Goal: Task Accomplishment & Management: Complete application form

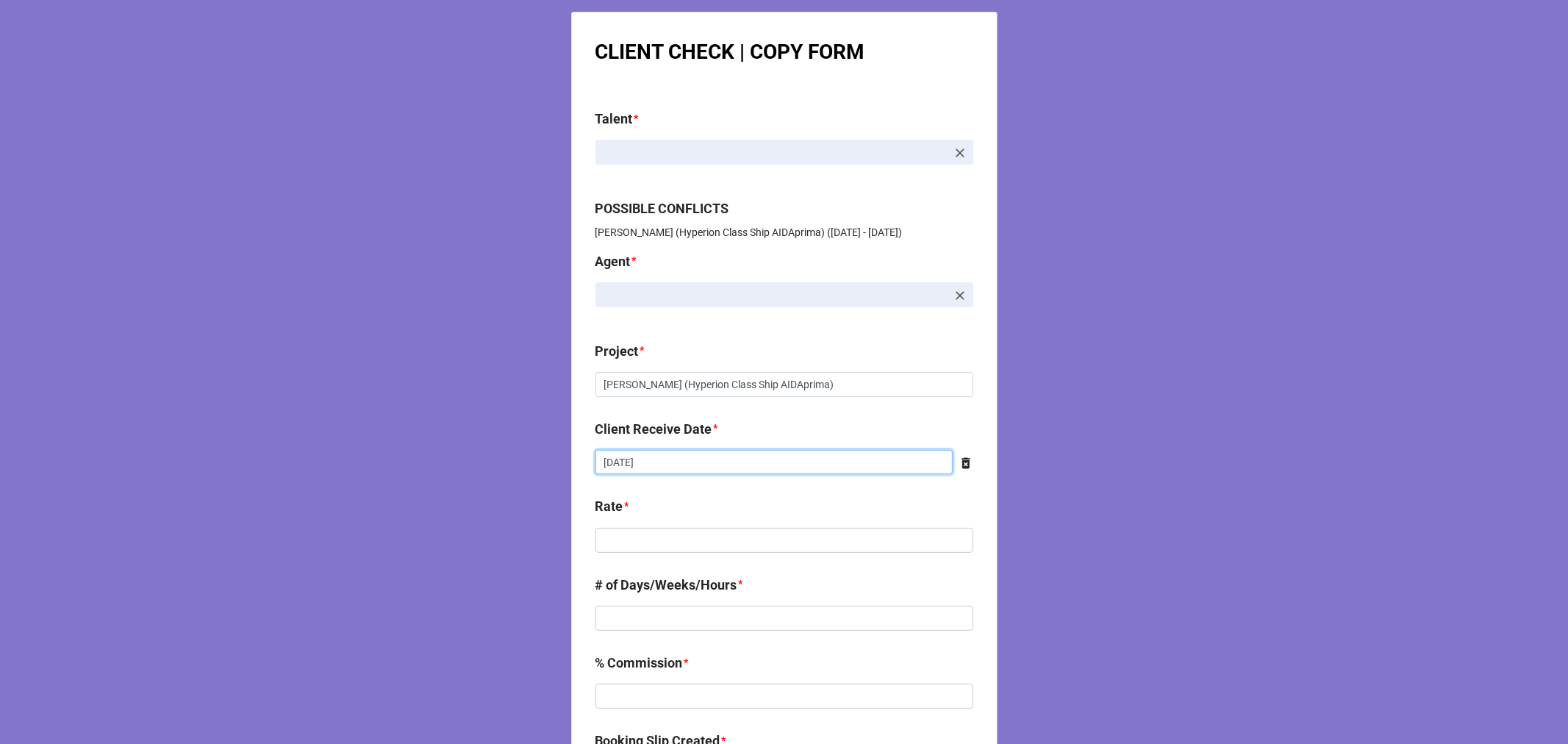
click at [656, 465] on input "[DATE]" at bounding box center [774, 463] width 358 height 25
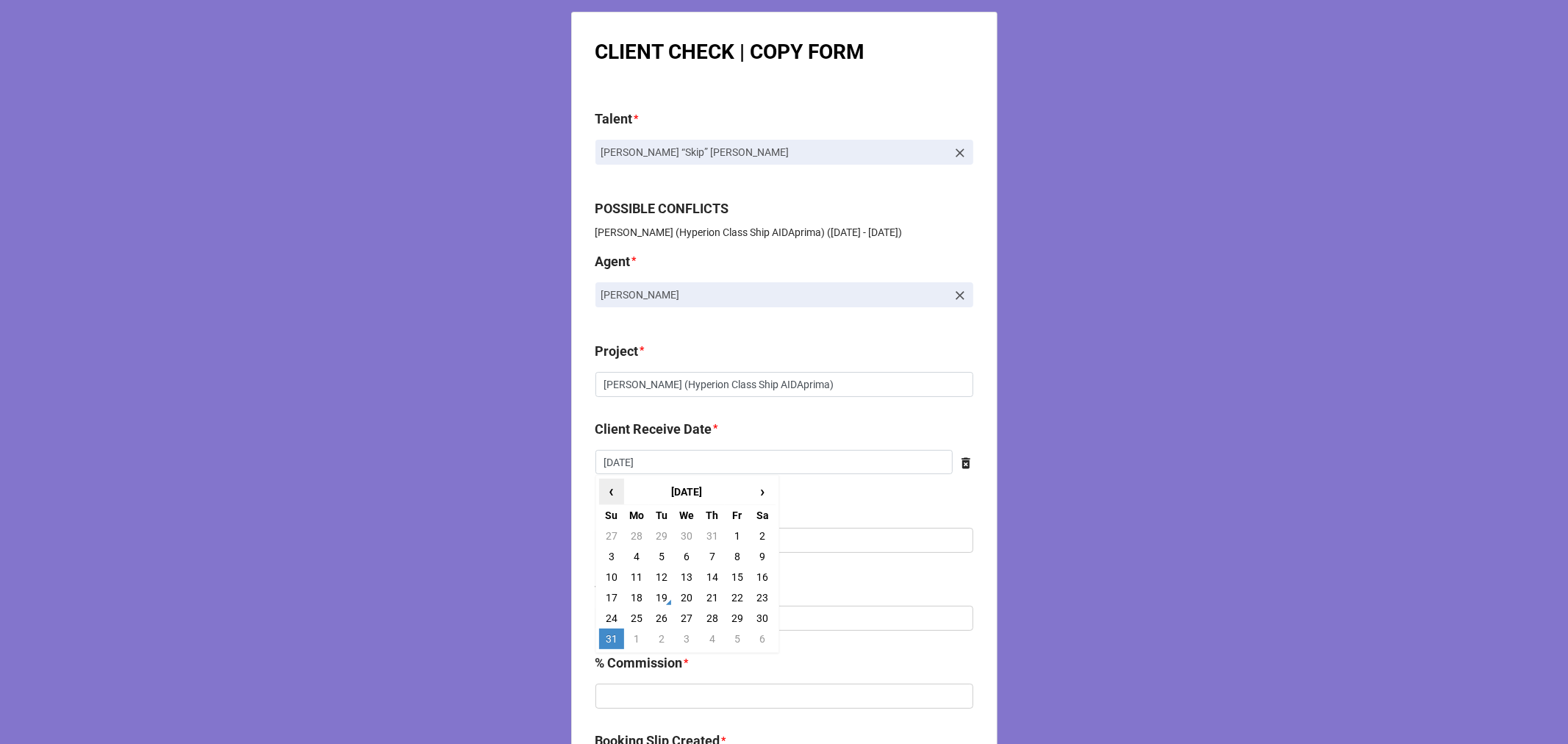
click at [604, 494] on span "‹" at bounding box center [612, 491] width 23 height 24
drag, startPoint x: 704, startPoint y: 611, endPoint x: 693, endPoint y: 596, distance: 18.6
click at [704, 608] on td "31" at bounding box center [712, 618] width 25 height 20
type input "[DATE]"
click at [637, 540] on input "text" at bounding box center [784, 540] width 378 height 25
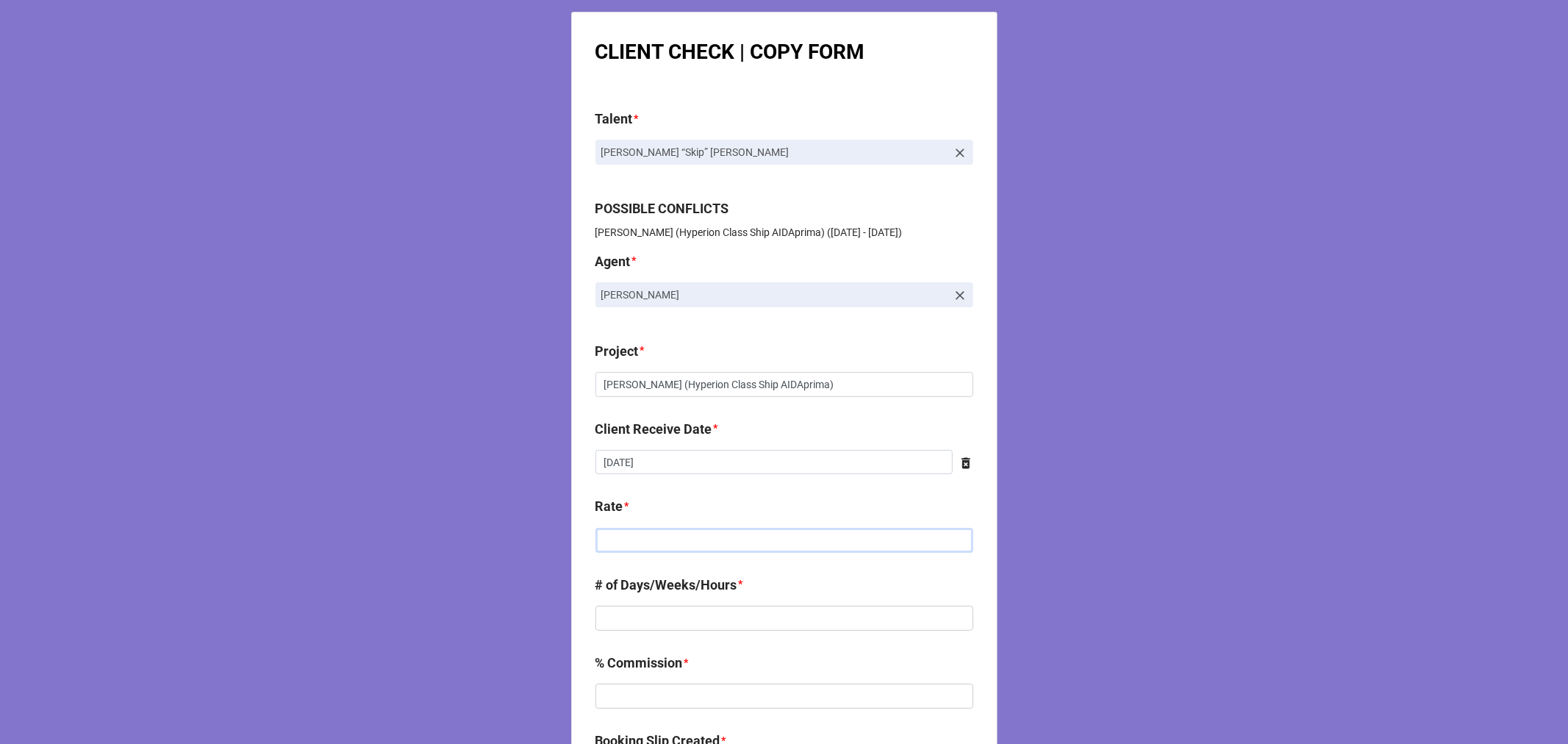
paste input "$4,789.38"
type input "$4,789.38"
click at [655, 620] on input "text" at bounding box center [784, 618] width 378 height 25
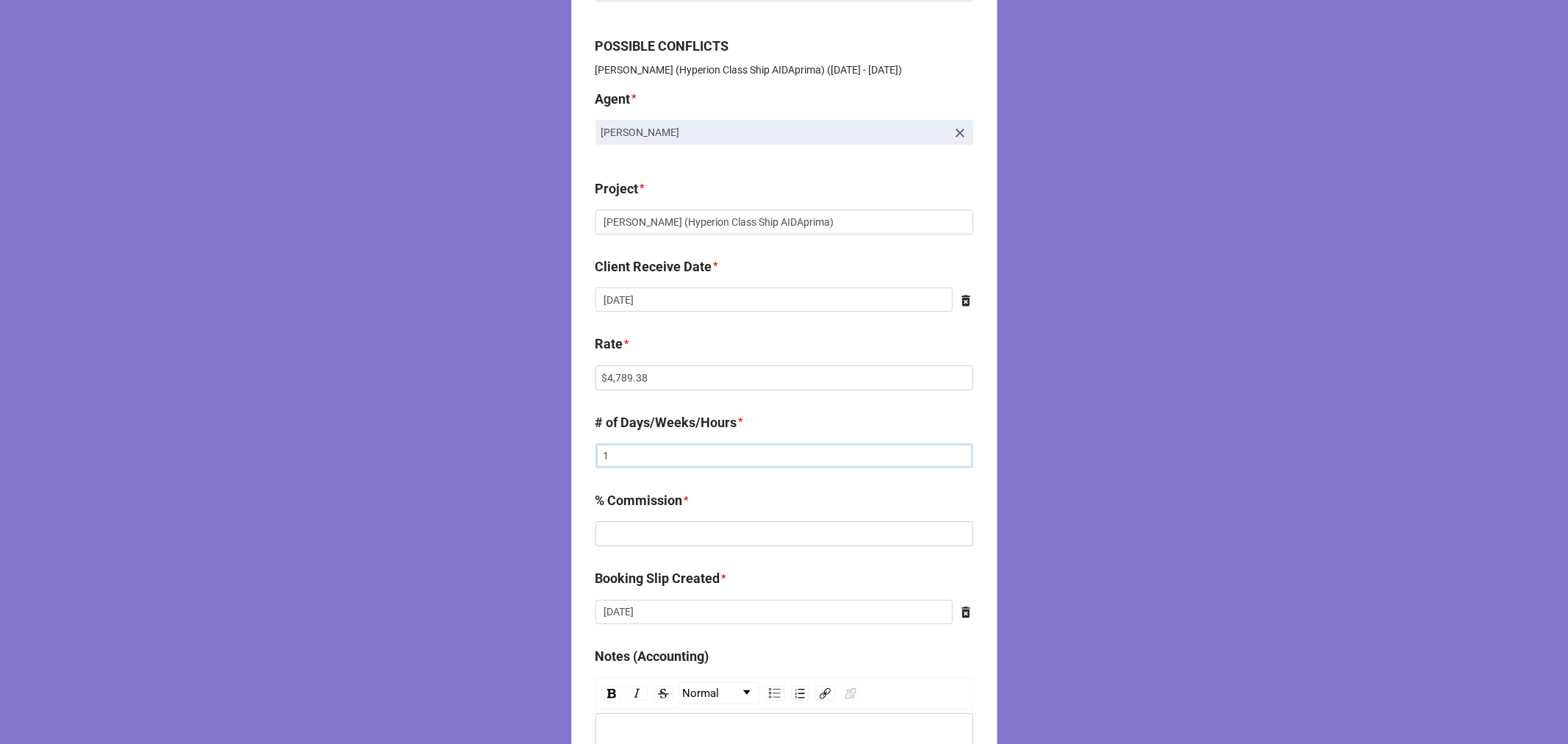
scroll to position [163, 0]
type input "1"
click at [626, 534] on input "text" at bounding box center [784, 533] width 378 height 25
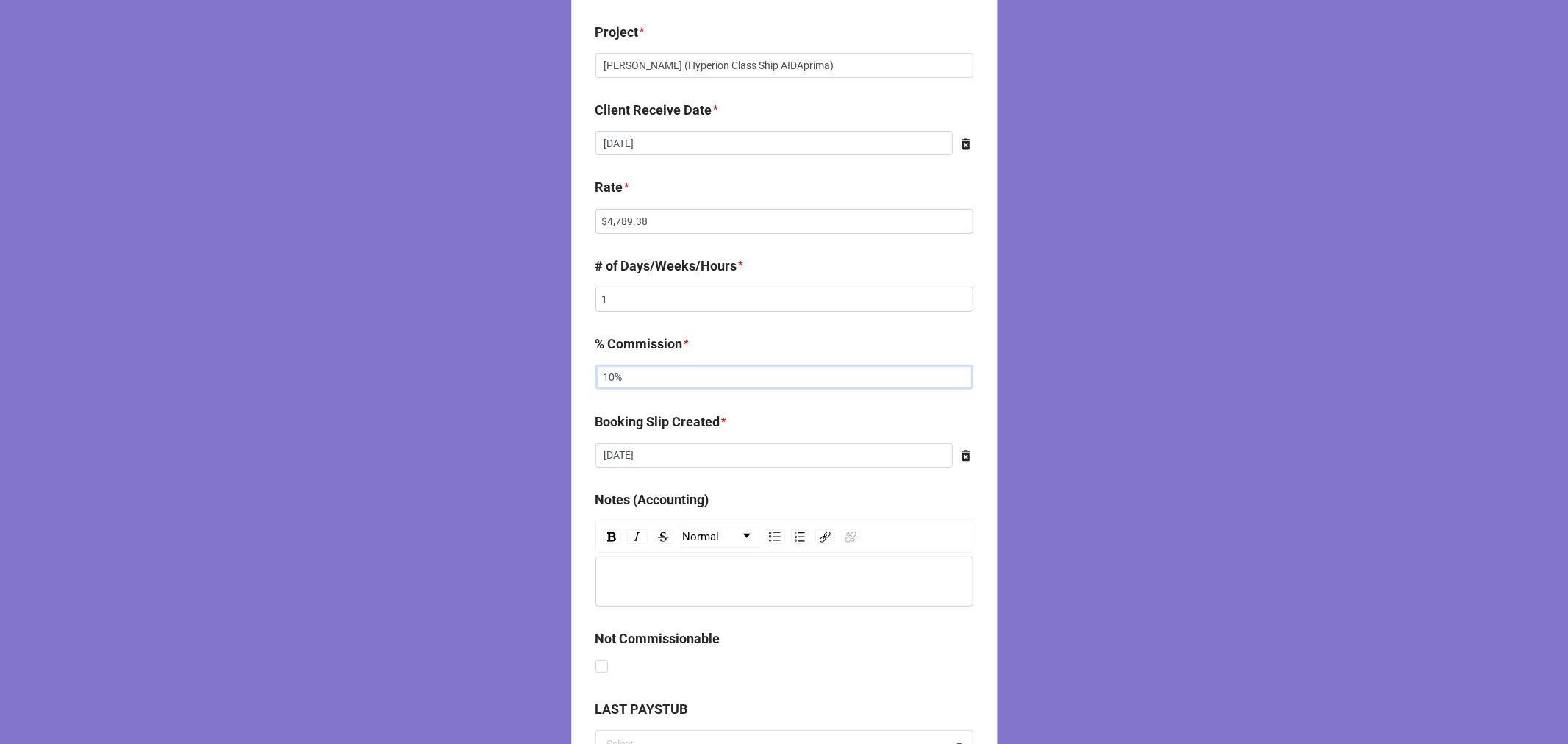
scroll to position [327, 0]
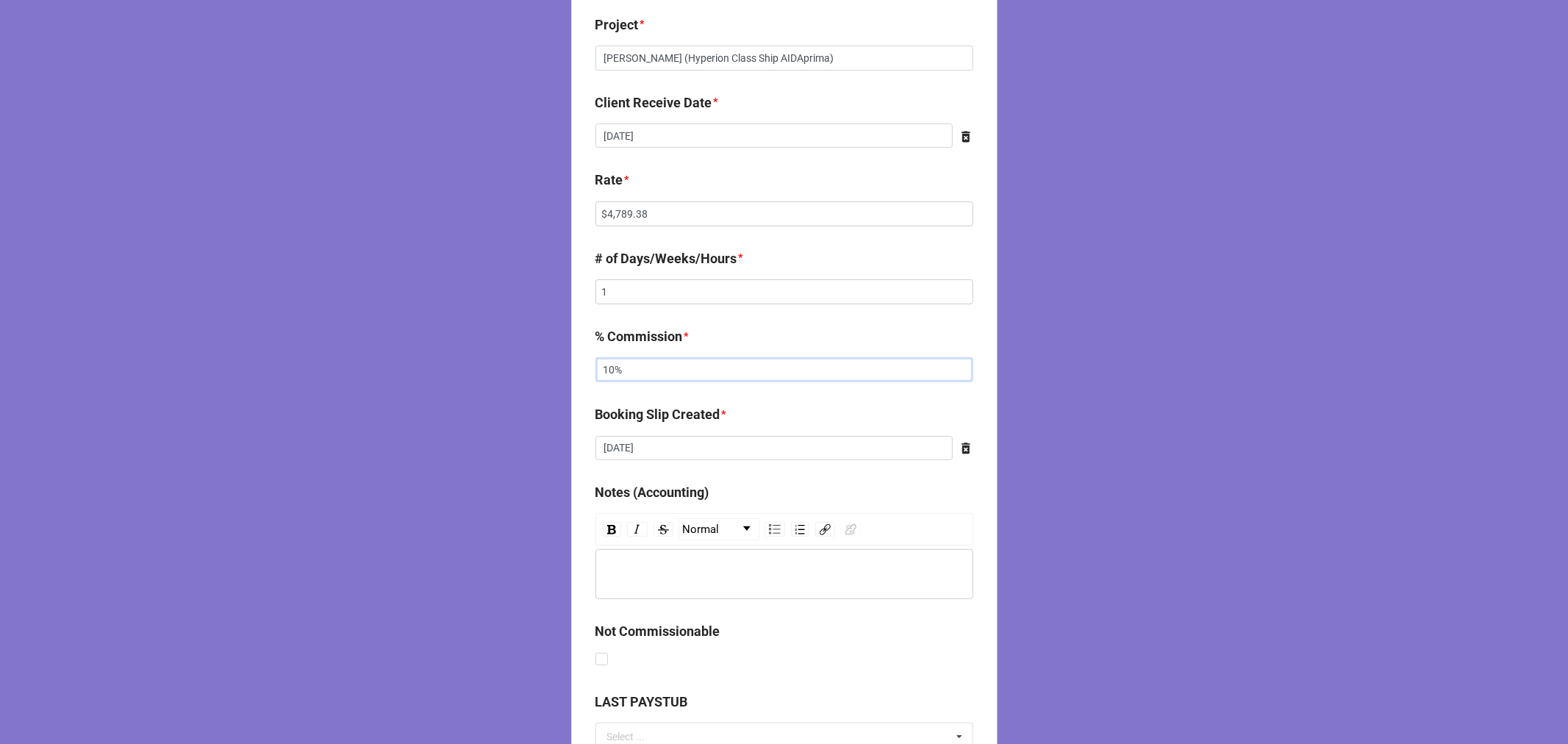
type input "10%"
click at [669, 572] on div "rdw-editor" at bounding box center [784, 574] width 364 height 16
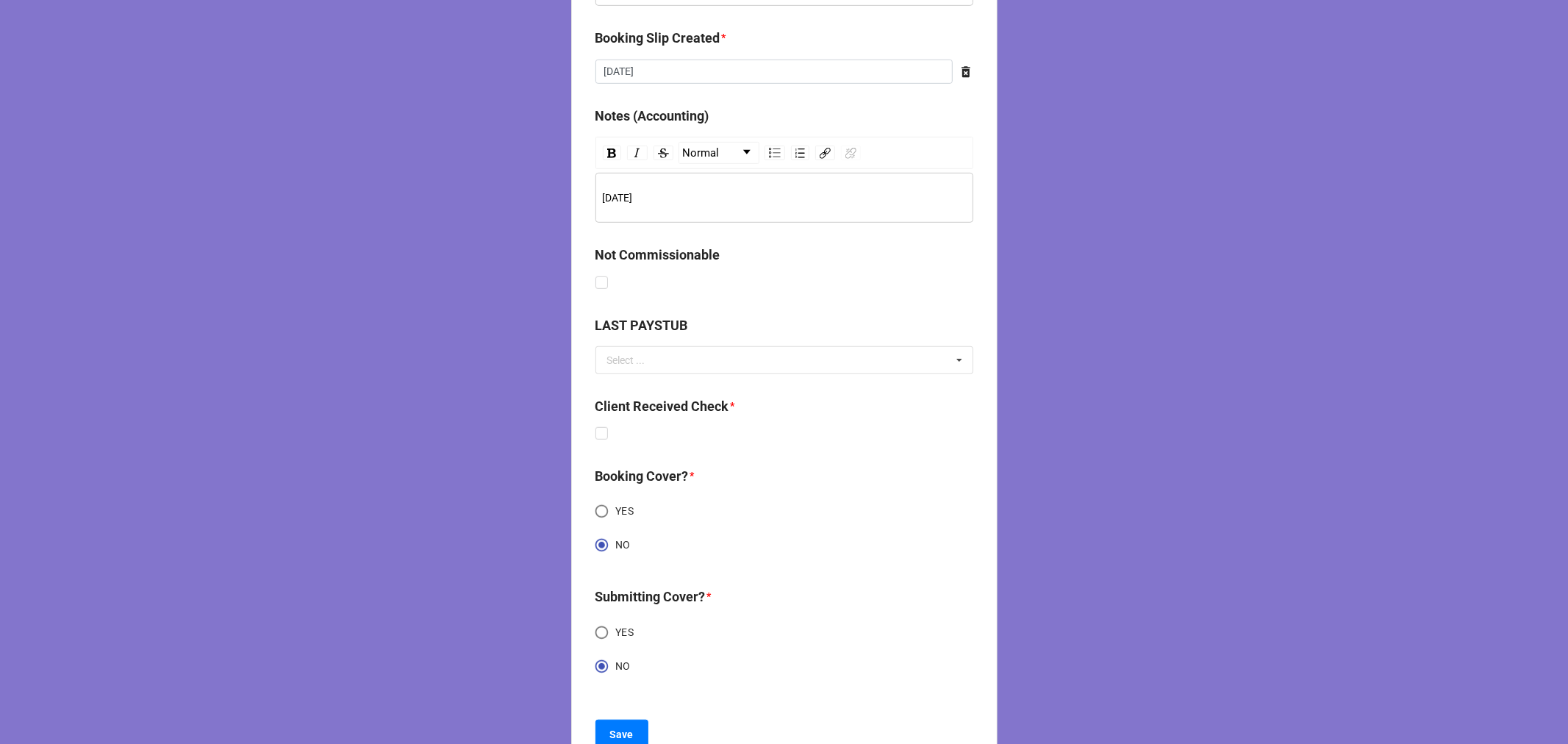
scroll to position [755, 0]
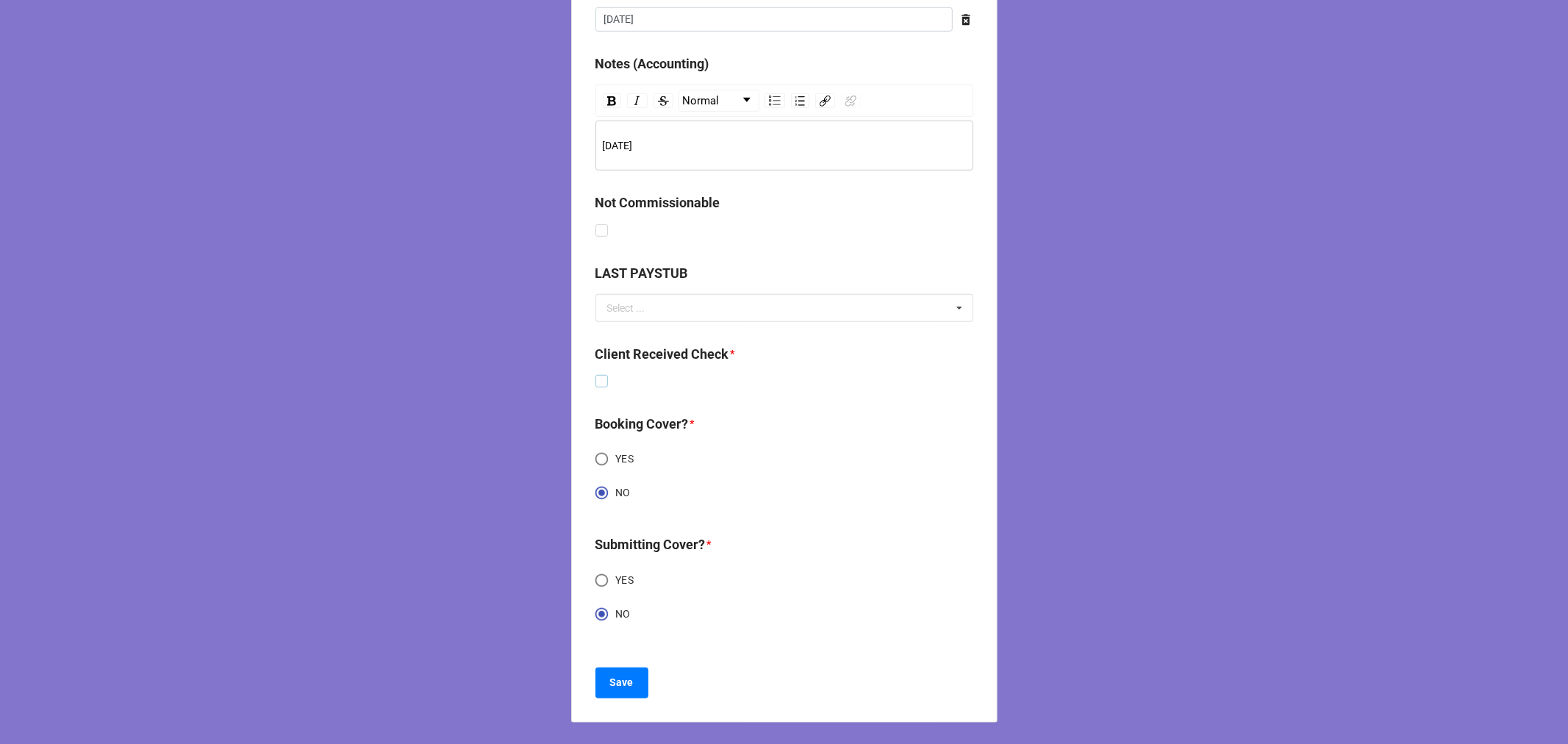
click at [598, 375] on label at bounding box center [602, 375] width 12 height 0
checkbox input "true"
click at [610, 682] on b "Save" at bounding box center [622, 683] width 23 height 16
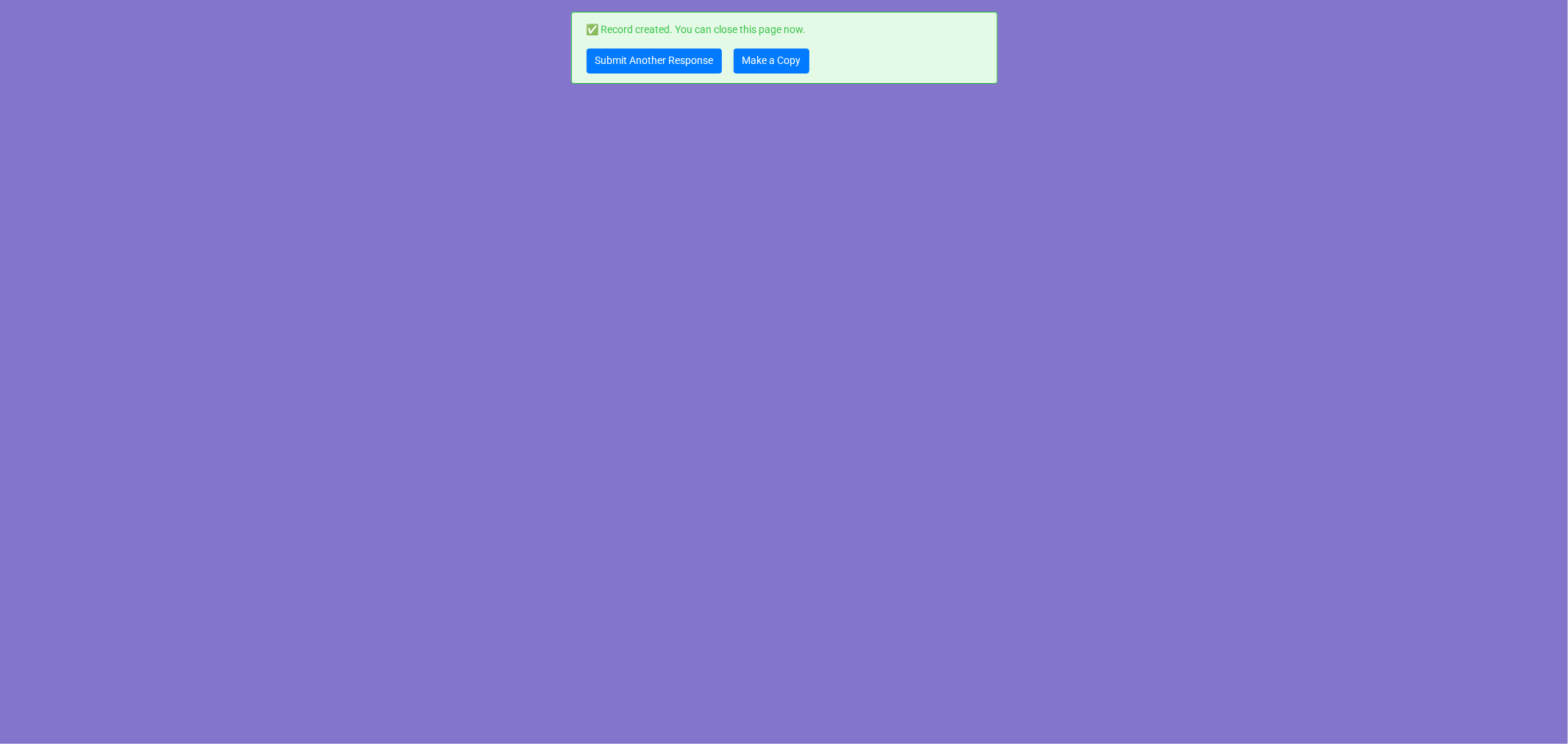
scroll to position [0, 0]
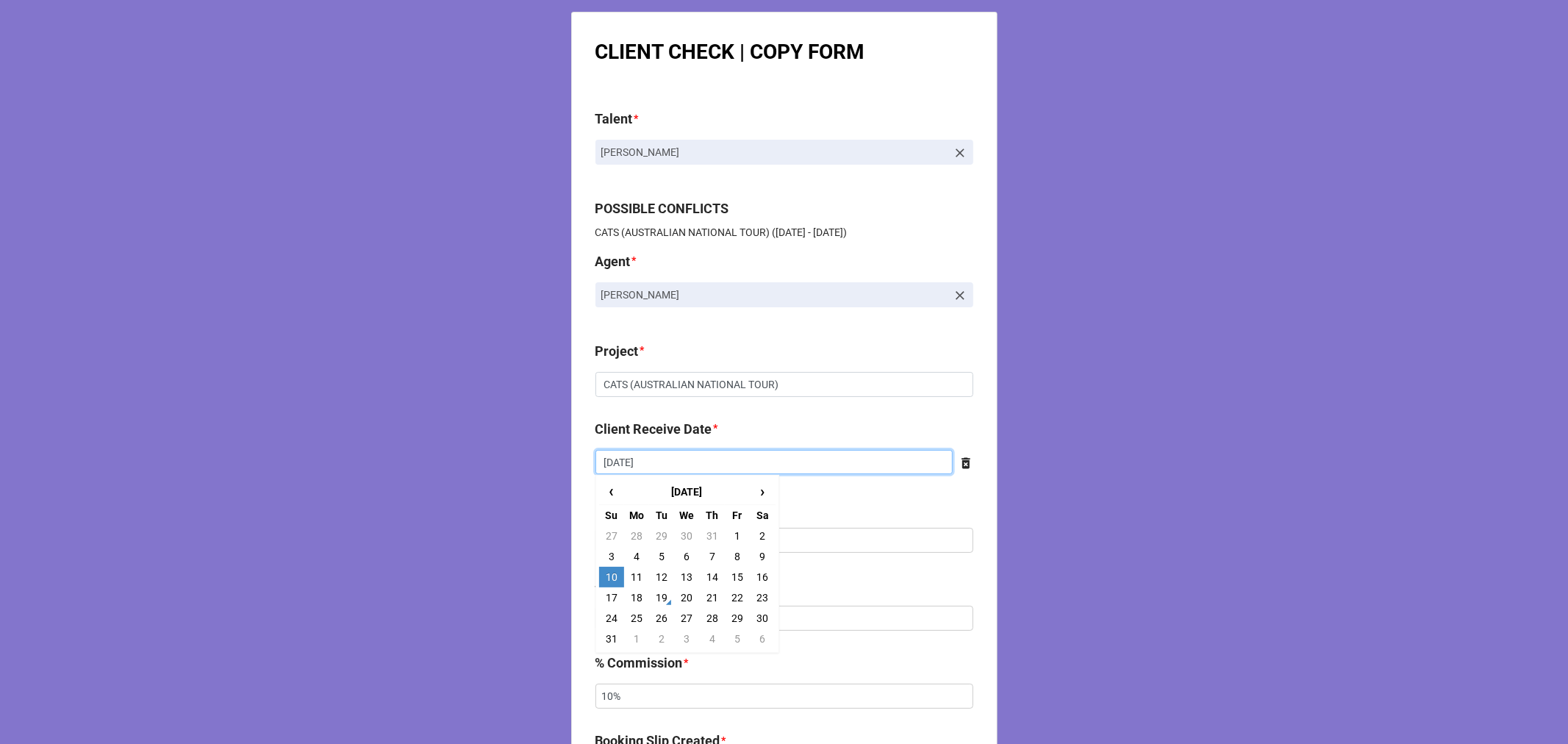
click at [702, 459] on input "[DATE]" at bounding box center [774, 463] width 358 height 25
click at [610, 600] on td "17" at bounding box center [612, 598] width 25 height 20
type input "[DATE]"
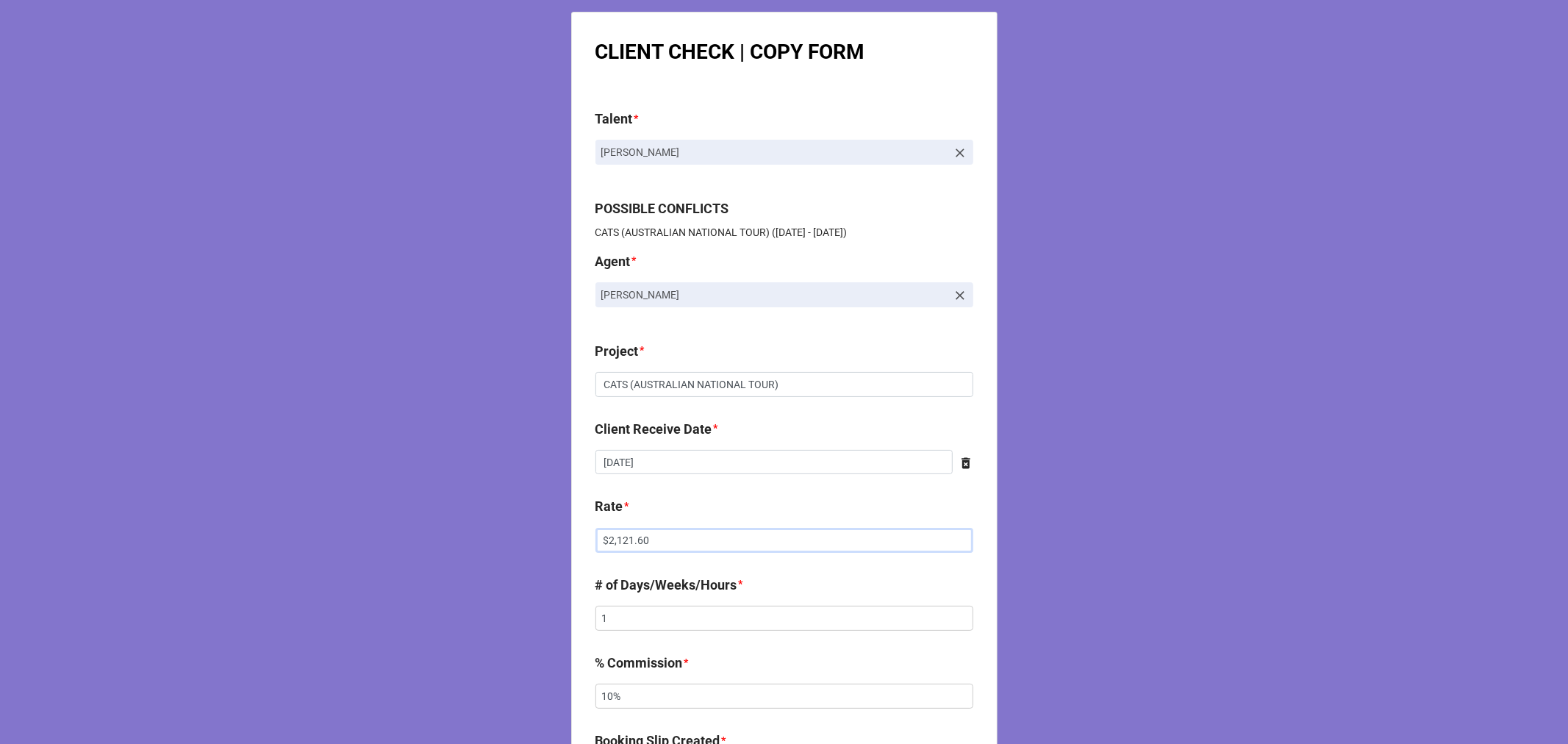
drag, startPoint x: 642, startPoint y: 536, endPoint x: 504, endPoint y: 528, distance: 138.2
click at [525, 530] on div "CLIENT CHECK | COPY FORM Talent * [PERSON_NAME] POSSIBLE CONFLICTS CATS (AUSTRA…" at bounding box center [784, 750] width 1568 height 1501
paste input "1,862.94"
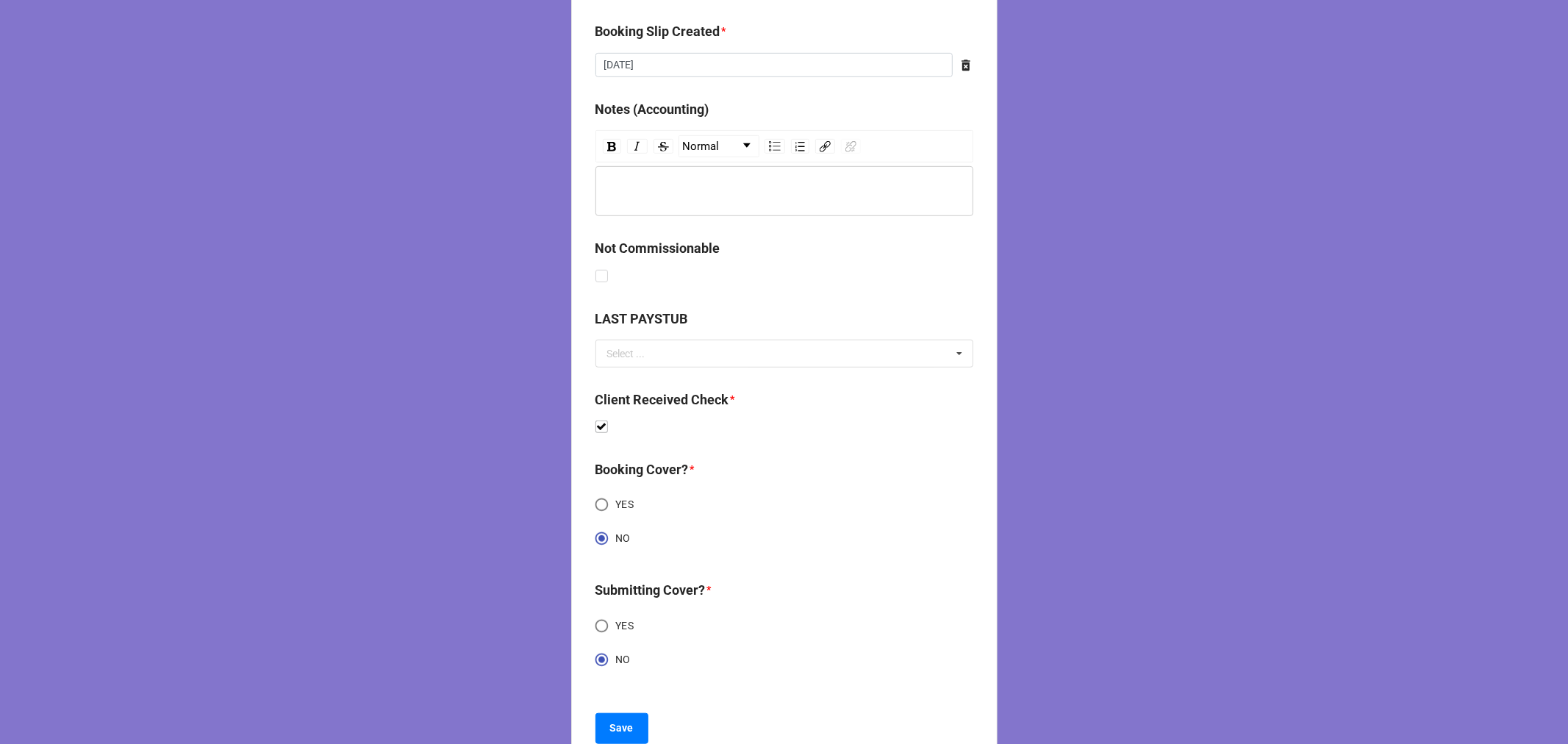
scroll to position [755, 0]
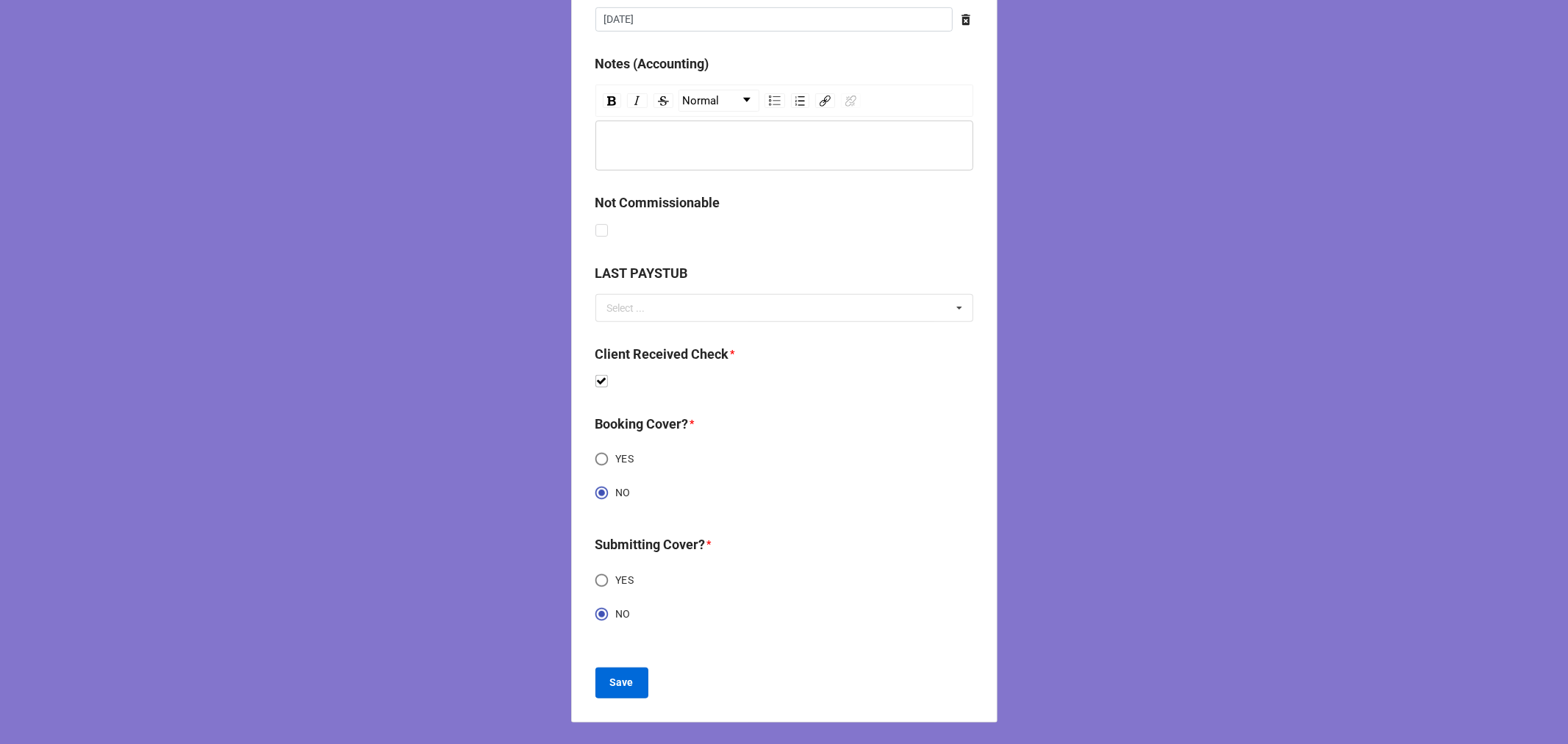
type input "$1,862.94"
click at [621, 679] on b "Save" at bounding box center [622, 683] width 23 height 16
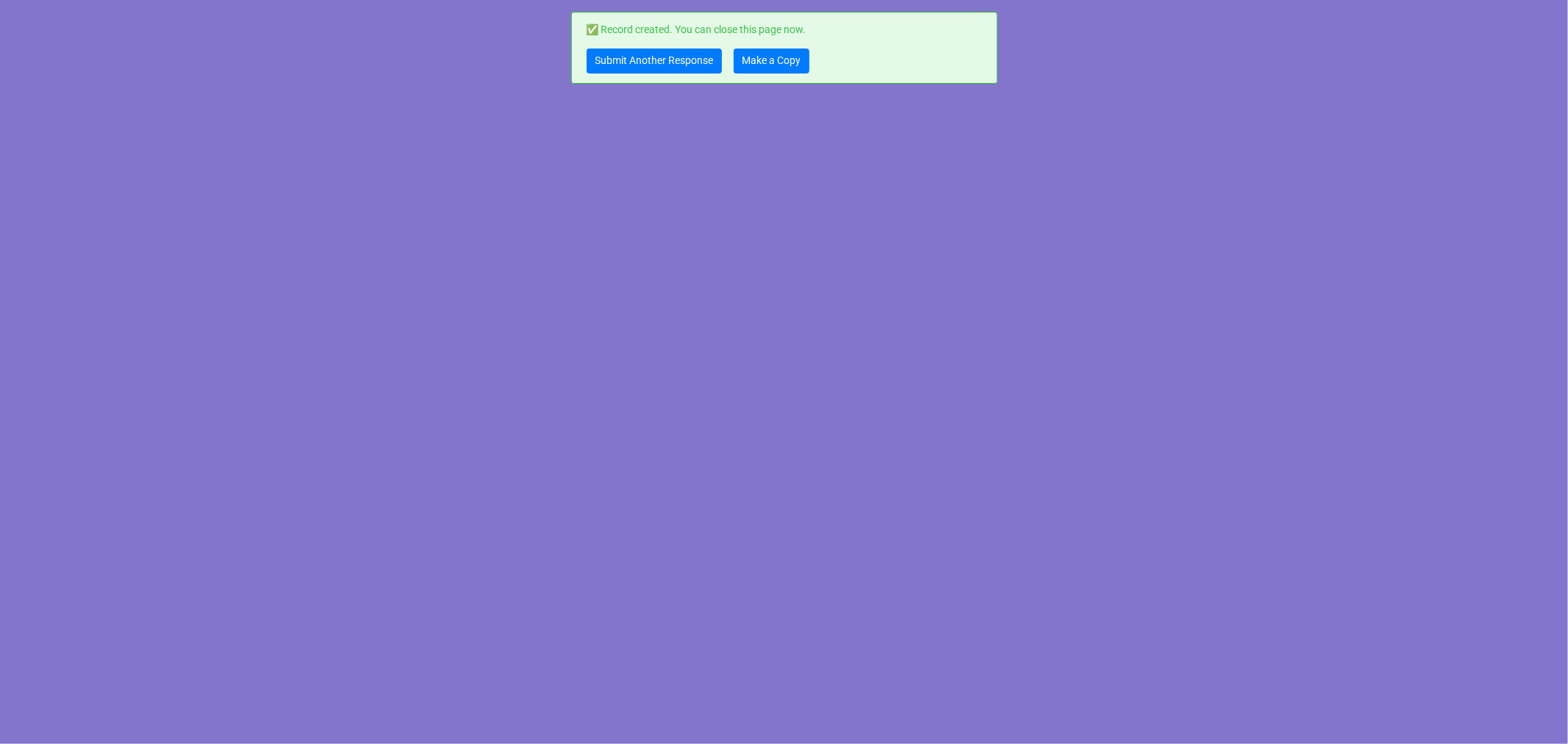
scroll to position [0, 0]
